Goal: Task Accomplishment & Management: Manage account settings

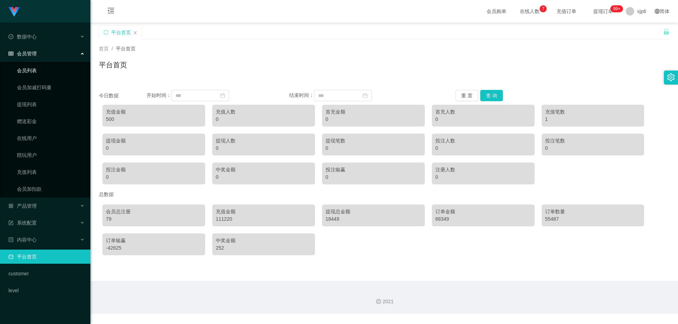
click at [30, 67] on link "会员列表" at bounding box center [51, 71] width 68 height 14
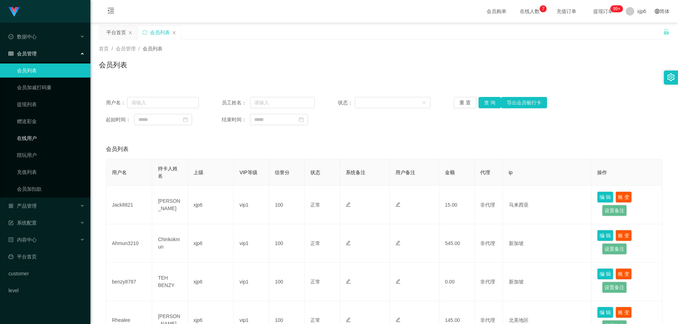
click at [32, 139] on link "在线用户" at bounding box center [51, 138] width 68 height 14
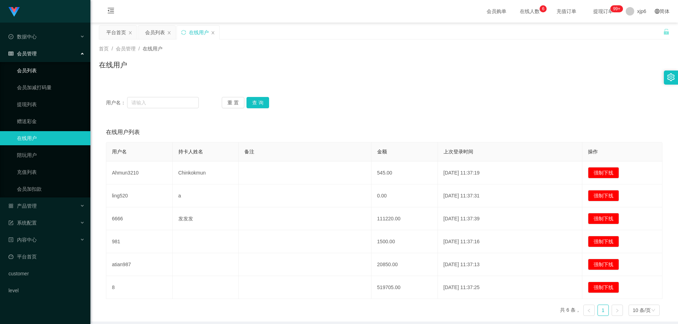
click at [36, 67] on link "会员列表" at bounding box center [51, 71] width 68 height 14
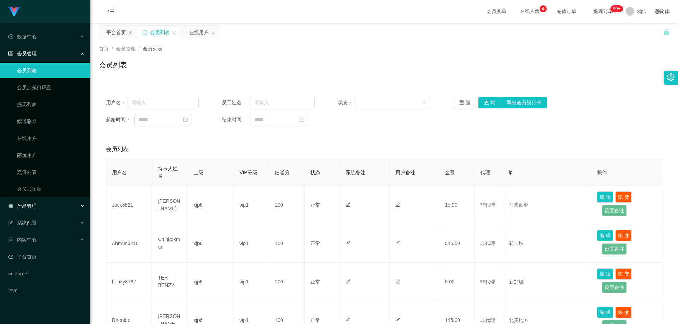
click at [32, 209] on div "产品管理" at bounding box center [45, 206] width 90 height 14
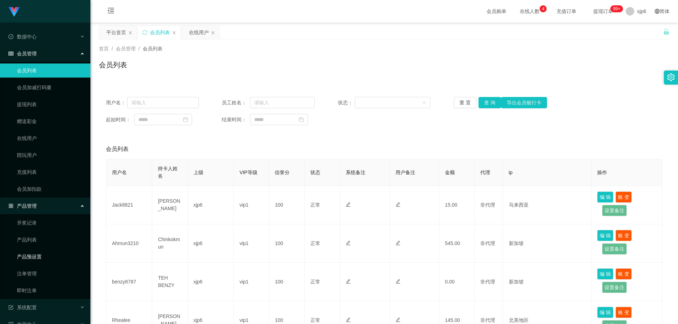
click at [43, 262] on link "产品预设置" at bounding box center [51, 257] width 68 height 14
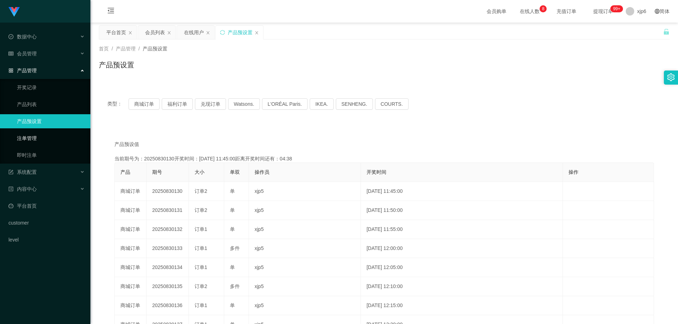
click at [44, 139] on link "注单管理" at bounding box center [51, 138] width 68 height 14
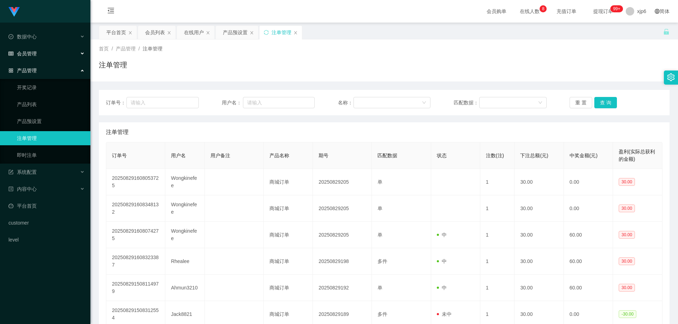
click at [43, 52] on div "会员管理" at bounding box center [45, 54] width 90 height 14
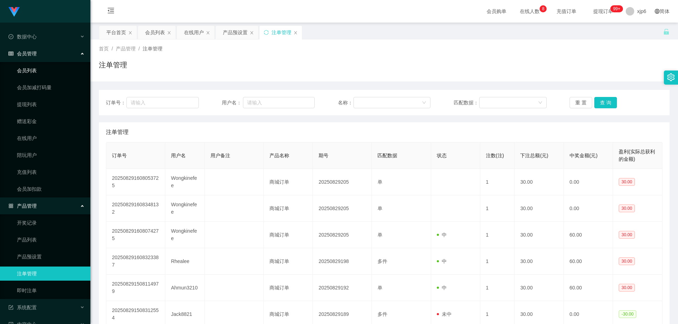
click at [36, 71] on link "会员列表" at bounding box center [51, 71] width 68 height 14
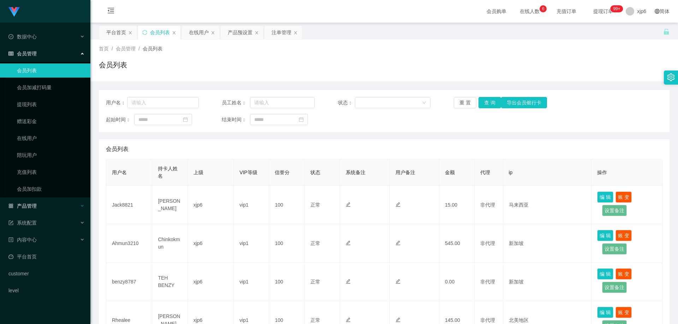
click at [38, 204] on div "产品管理" at bounding box center [45, 206] width 90 height 14
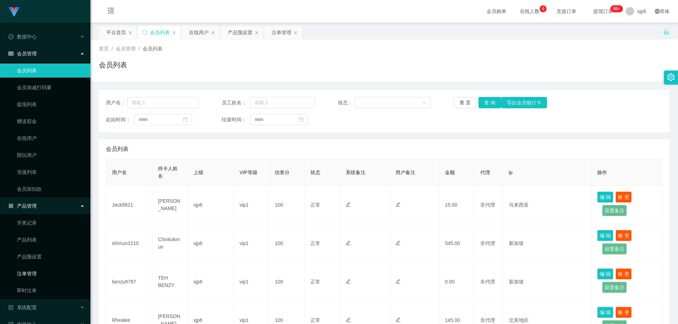
click at [35, 274] on link "注单管理" at bounding box center [51, 274] width 68 height 14
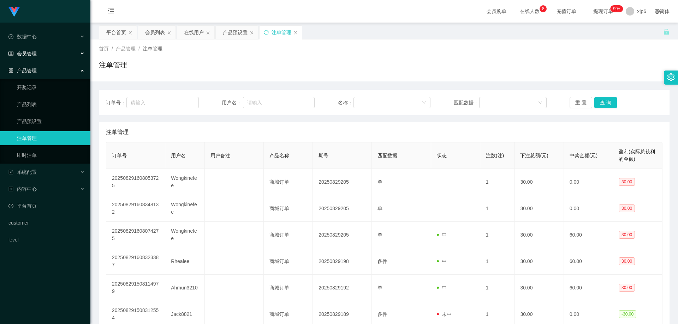
click at [32, 55] on span "会员管理" at bounding box center [22, 54] width 28 height 6
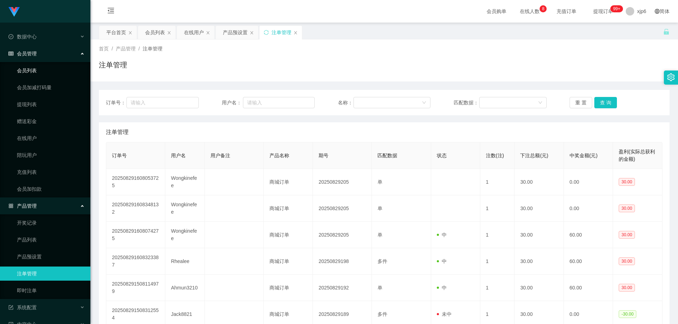
click at [38, 76] on link "会员列表" at bounding box center [51, 71] width 68 height 14
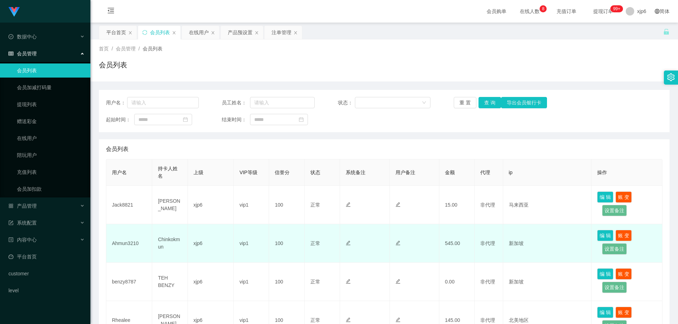
click at [128, 240] on td "Ahmun3210" at bounding box center [129, 243] width 46 height 38
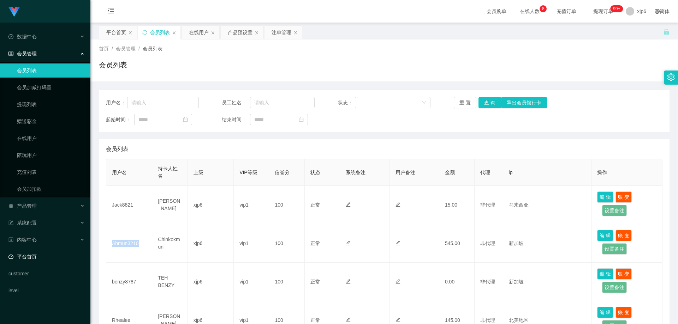
copy td "Ahmun3210"
click at [627, 28] on span "退出登录" at bounding box center [637, 31] width 20 height 6
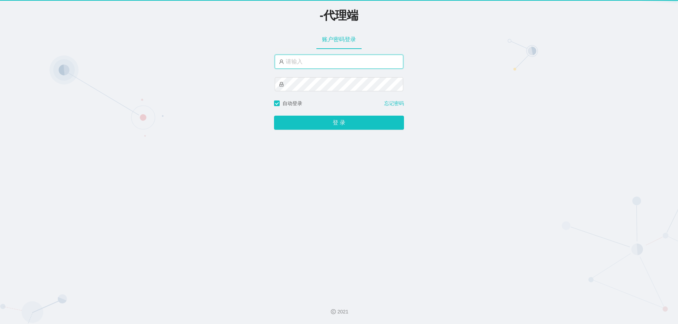
type input "xjp6"
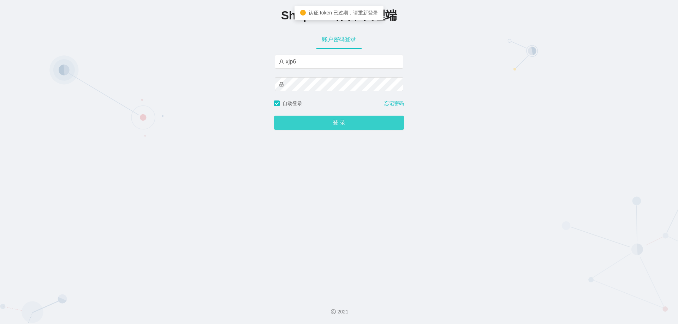
click at [336, 123] on button "登 录" at bounding box center [339, 123] width 130 height 14
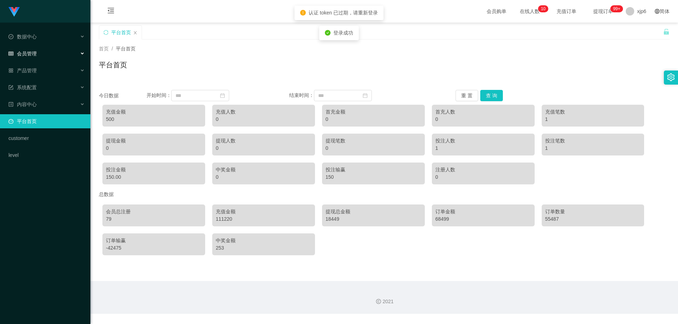
click at [42, 54] on div "会员管理" at bounding box center [45, 54] width 90 height 14
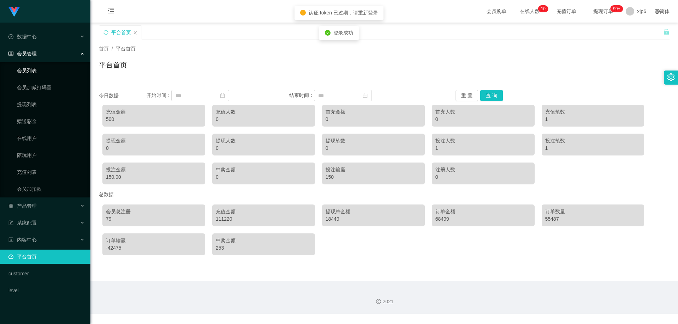
click at [38, 72] on link "会员列表" at bounding box center [51, 71] width 68 height 14
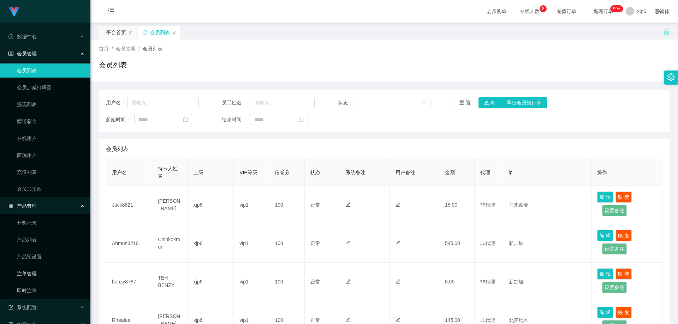
click at [34, 277] on link "注单管理" at bounding box center [51, 274] width 68 height 14
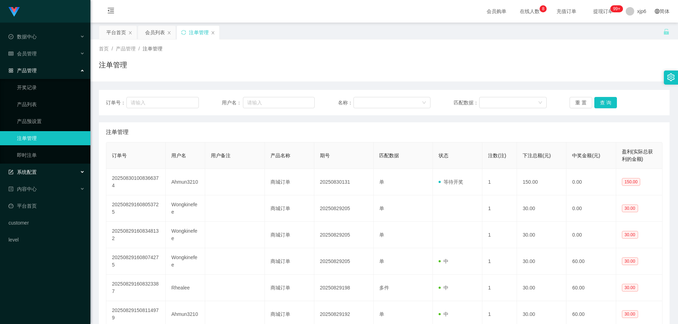
click at [37, 173] on div "系统配置" at bounding box center [45, 172] width 90 height 14
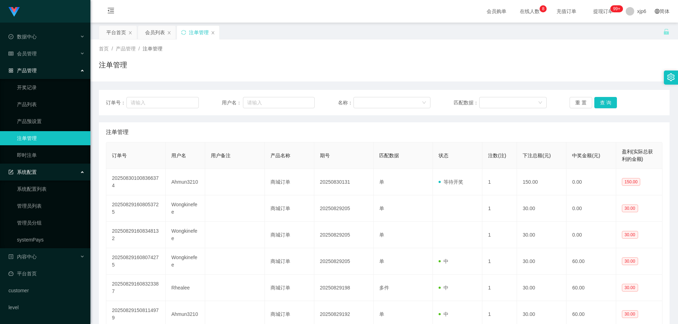
click at [38, 138] on link "注单管理" at bounding box center [51, 138] width 68 height 14
click at [47, 174] on div "系统配置" at bounding box center [45, 172] width 90 height 14
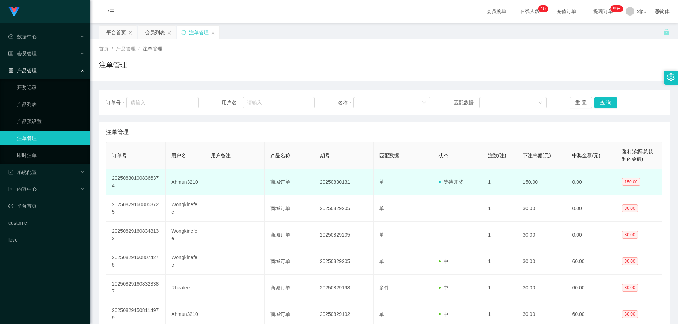
click at [178, 182] on td "Ahmun3210" at bounding box center [186, 182] width 40 height 26
copy td "Ahmun3210"
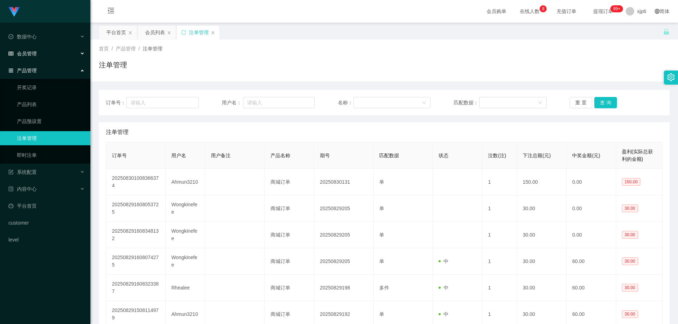
click at [41, 52] on div "会员管理" at bounding box center [45, 54] width 90 height 14
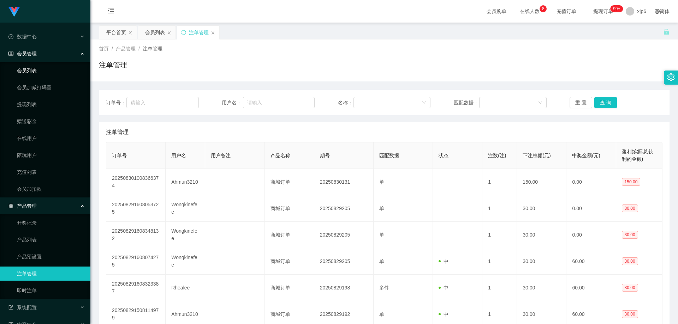
click at [42, 71] on link "会员列表" at bounding box center [51, 71] width 68 height 14
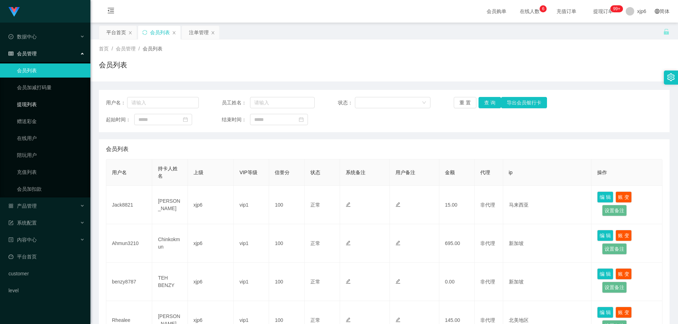
click at [42, 110] on link "提现列表" at bounding box center [51, 104] width 68 height 14
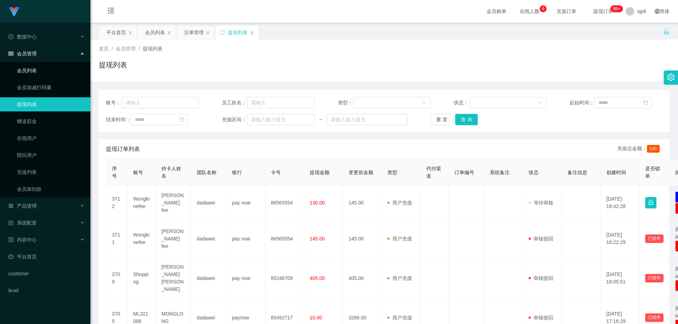
click at [42, 71] on link "会员列表" at bounding box center [51, 71] width 68 height 14
